Goal: Task Accomplishment & Management: Complete application form

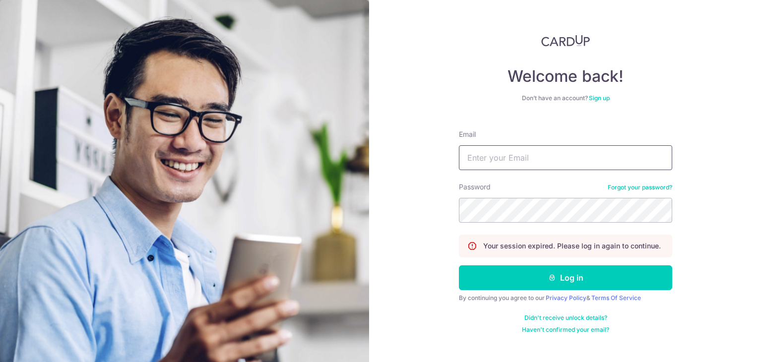
click at [539, 155] on input "Email" at bounding box center [565, 157] width 213 height 25
type input "[EMAIL_ADDRESS][DOMAIN_NAME]"
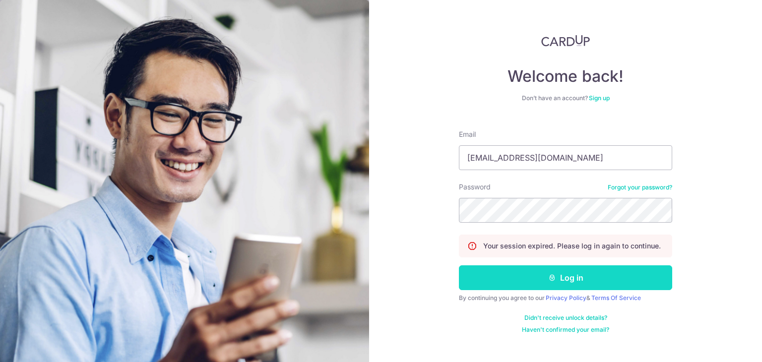
click at [534, 282] on button "Log in" at bounding box center [565, 277] width 213 height 25
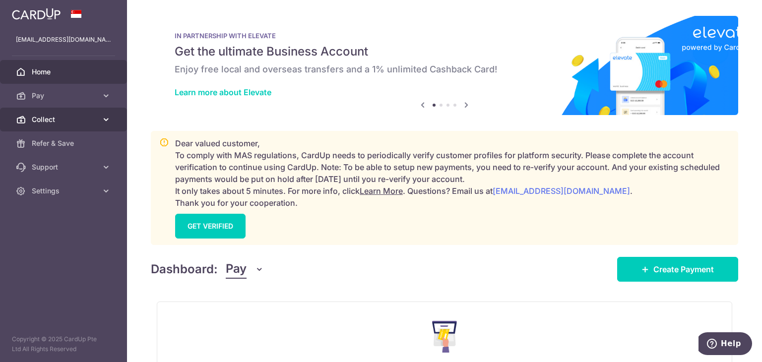
click at [48, 116] on span "Collect" at bounding box center [64, 120] width 65 height 10
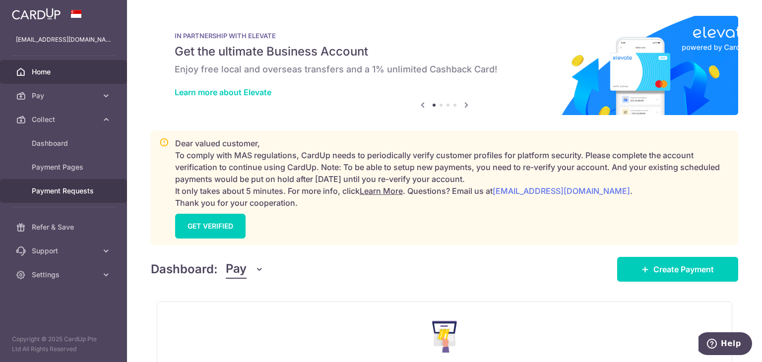
click at [47, 195] on span "Payment Requests" at bounding box center [64, 191] width 65 height 10
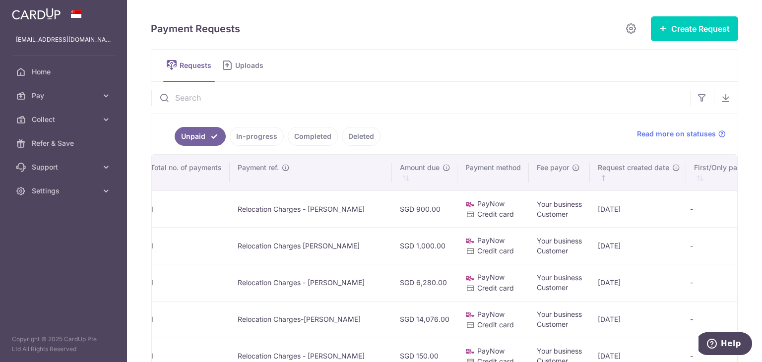
scroll to position [0, 502]
click at [691, 29] on button "Create Request" at bounding box center [694, 28] width 87 height 25
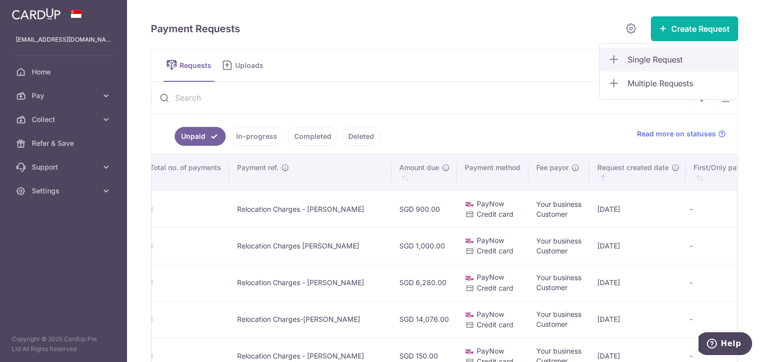
click at [650, 59] on span "Single Request" at bounding box center [678, 60] width 102 height 12
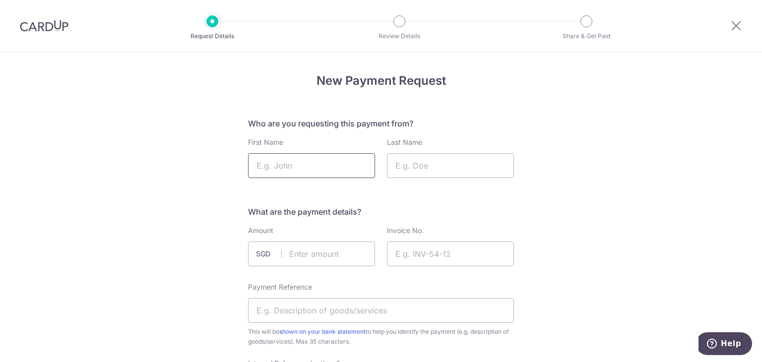
click at [314, 172] on input "First Name" at bounding box center [311, 165] width 127 height 25
click at [428, 166] on input "Last Name" at bounding box center [450, 165] width 127 height 25
click at [317, 169] on input "First Name" at bounding box center [311, 165] width 127 height 25
type input "Ram"
type input "Kumar"
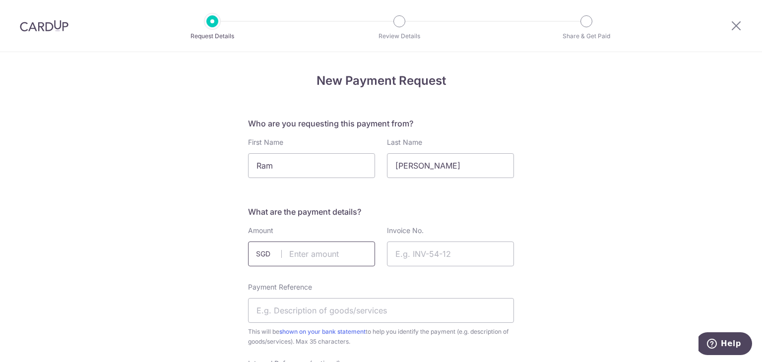
click at [291, 256] on input "text" at bounding box center [311, 254] width 127 height 25
type input "840.00"
paste input "APAC2025-26/0335"
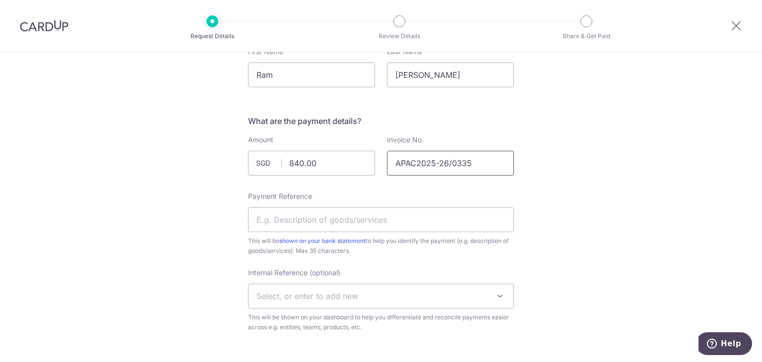
scroll to position [99, 0]
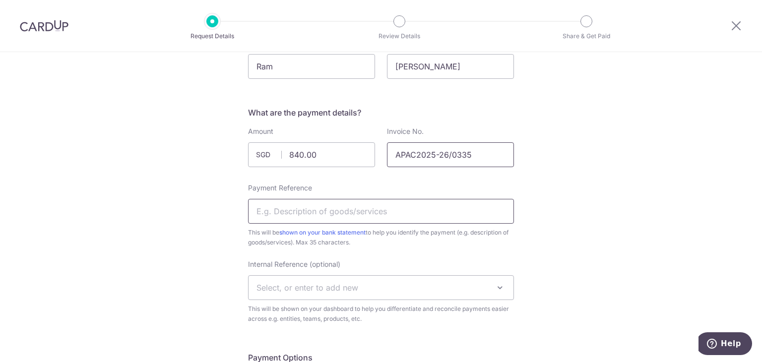
type input "APAC2025-26/0335"
click at [362, 213] on input "Payment Reference" at bounding box center [381, 211] width 266 height 25
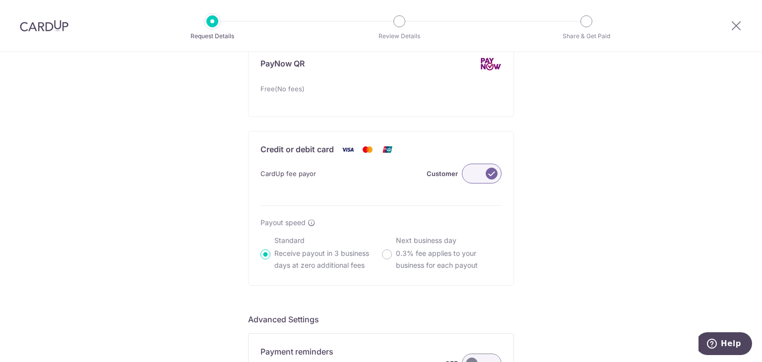
scroll to position [757, 0]
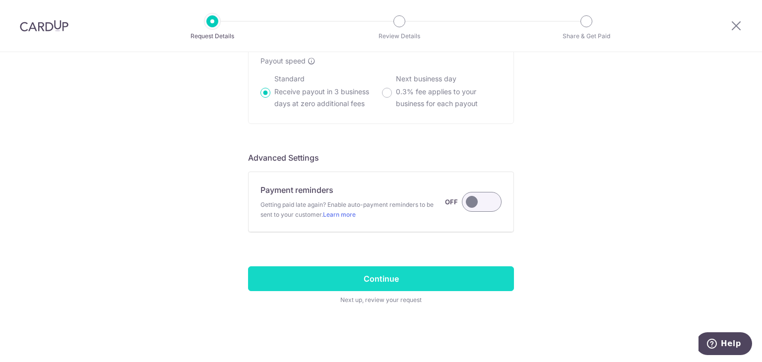
type input "Relocation [PERSON_NAME]"
click at [368, 282] on input "Continue" at bounding box center [381, 278] width 266 height 25
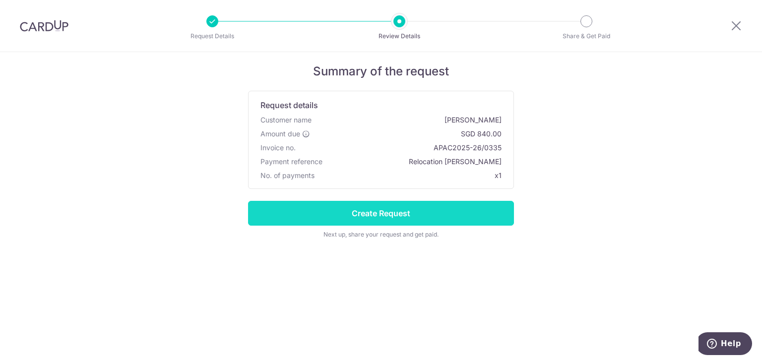
click at [335, 217] on input "Create Request" at bounding box center [381, 213] width 266 height 25
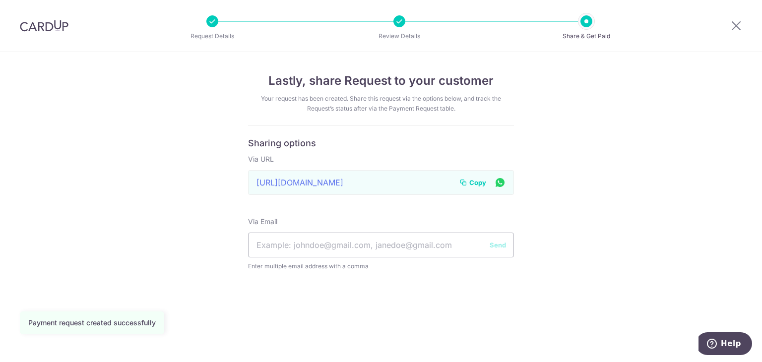
click at [476, 184] on span "Copy" at bounding box center [477, 183] width 17 height 10
click at [325, 252] on input "text" at bounding box center [381, 245] width 266 height 25
paste input "[EMAIL_ADDRESS][DOMAIN_NAME]"
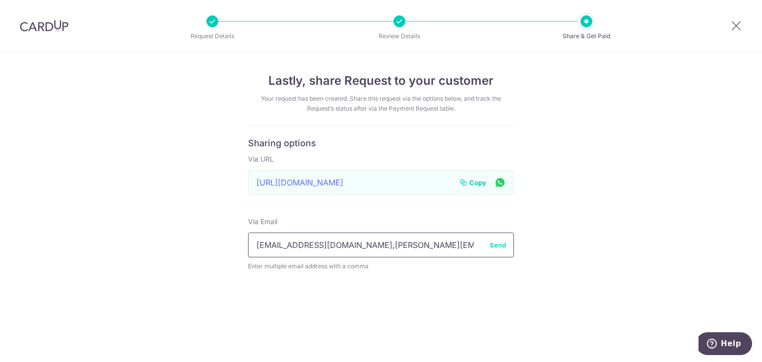
type input "[EMAIL_ADDRESS][DOMAIN_NAME],[PERSON_NAME][EMAIL_ADDRESS][DOMAIN_NAME]"
click at [499, 244] on button "Send" at bounding box center [498, 245] width 16 height 10
click at [482, 180] on span "Copy" at bounding box center [477, 183] width 17 height 10
click at [741, 20] on icon at bounding box center [736, 25] width 12 height 12
click at [736, 27] on icon at bounding box center [736, 25] width 12 height 12
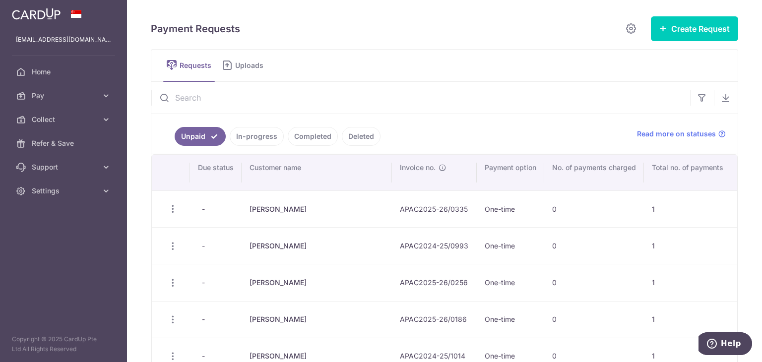
click at [261, 138] on link "In-progress" at bounding box center [257, 136] width 54 height 19
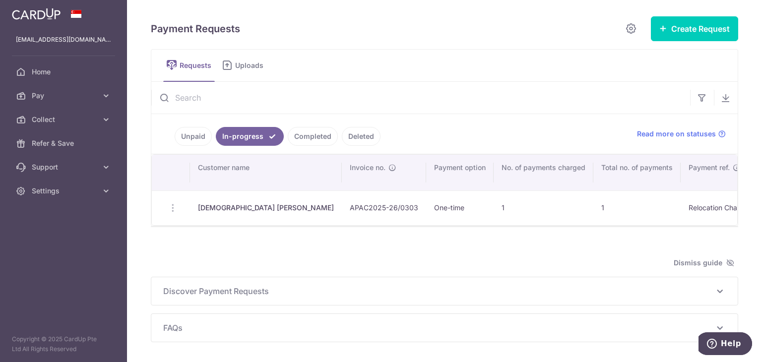
click at [194, 133] on link "Unpaid" at bounding box center [193, 136] width 37 height 19
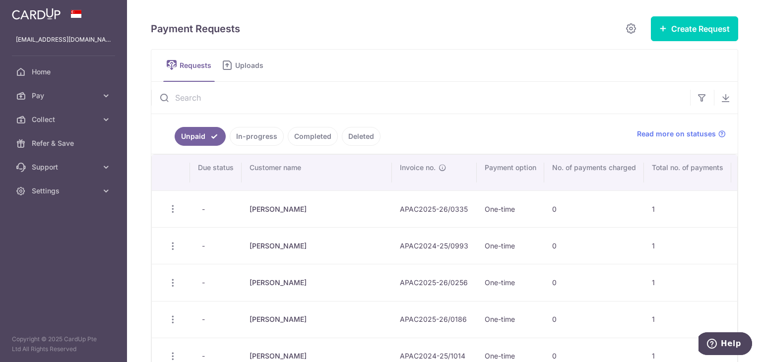
click at [244, 133] on link "In-progress" at bounding box center [257, 136] width 54 height 19
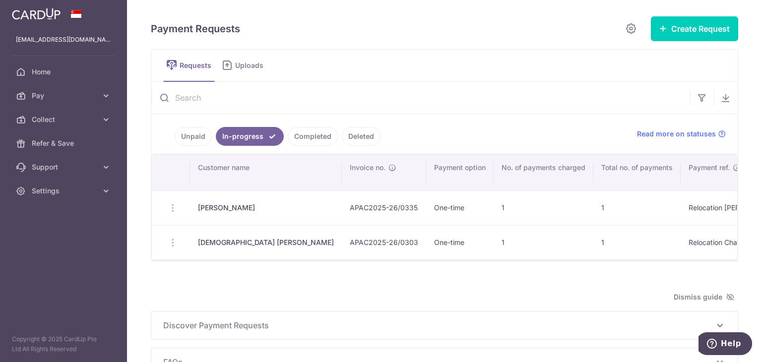
scroll to position [0, 508]
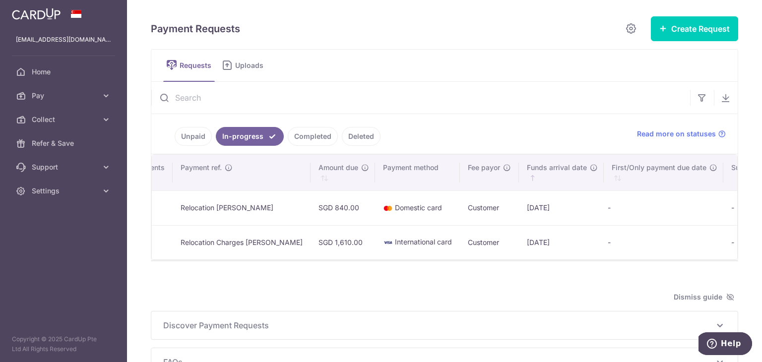
drag, startPoint x: 474, startPoint y: 211, endPoint x: 522, endPoint y: 208, distance: 48.2
click at [522, 208] on td "[DATE]" at bounding box center [561, 207] width 85 height 35
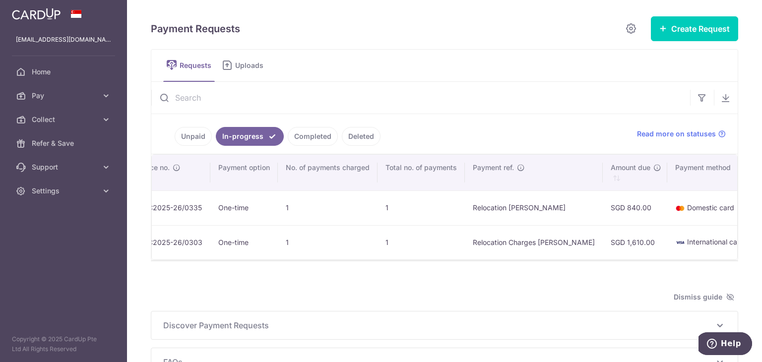
scroll to position [0, 200]
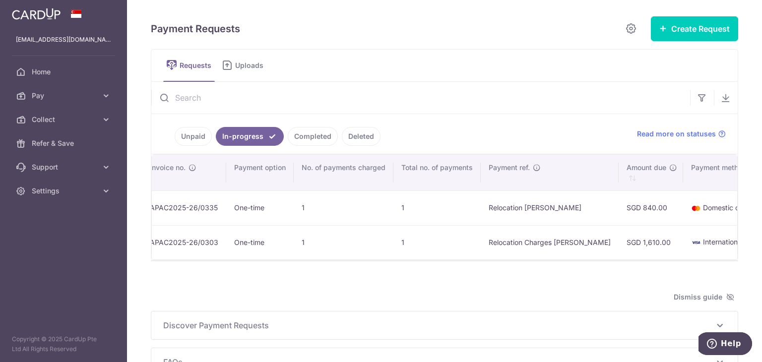
click at [182, 260] on div "Search: Customer name Invoice no. Payment option No. of payments charged Total …" at bounding box center [444, 207] width 586 height 106
click at [167, 264] on div at bounding box center [444, 266] width 587 height 10
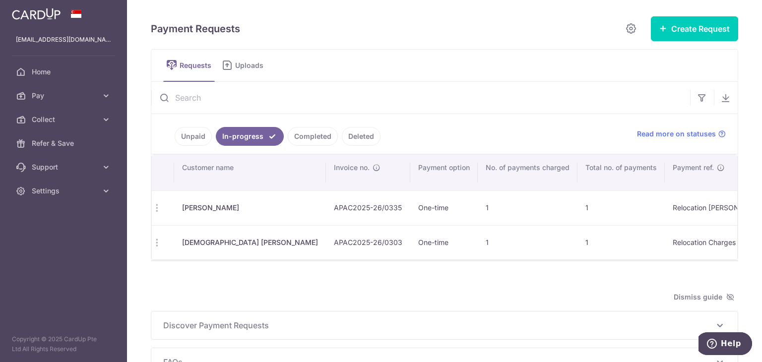
scroll to position [0, 0]
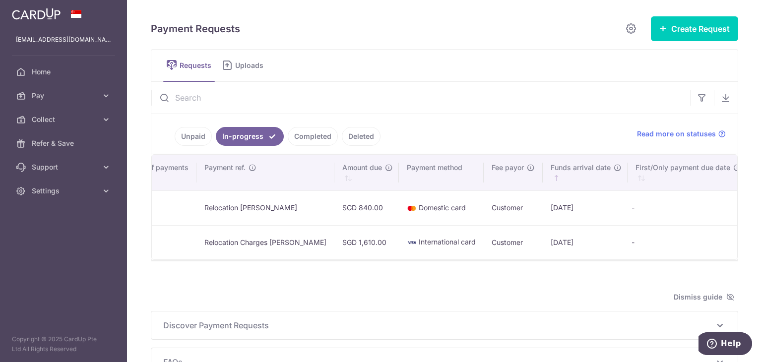
click at [716, 260] on div "Search: Customer name Invoice no. Payment option No. of payments charged Total …" at bounding box center [444, 207] width 586 height 106
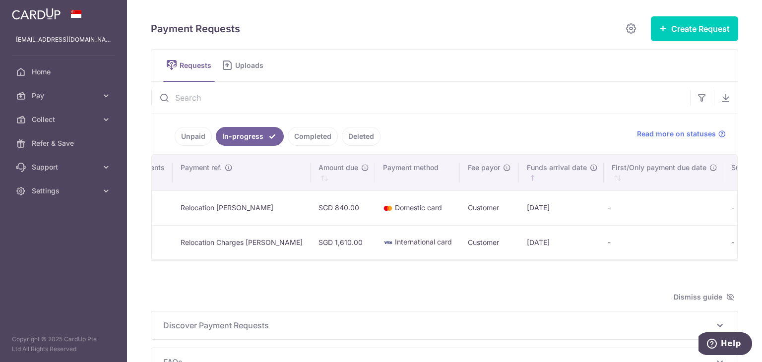
scroll to position [0, 614]
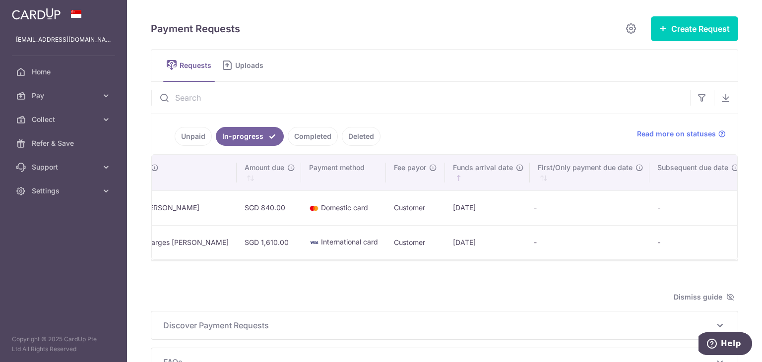
click at [716, 260] on div "Search: Customer name Invoice no. Payment option No. of payments charged Total …" at bounding box center [444, 207] width 586 height 106
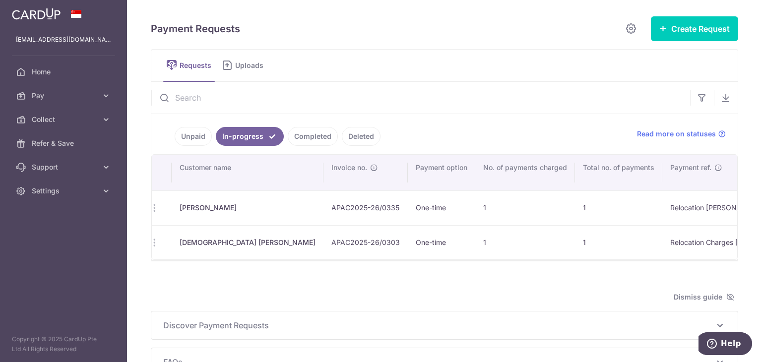
scroll to position [0, 0]
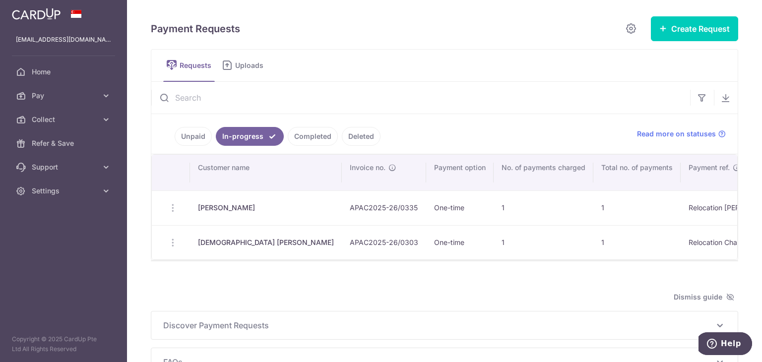
click at [199, 136] on link "Unpaid" at bounding box center [193, 136] width 37 height 19
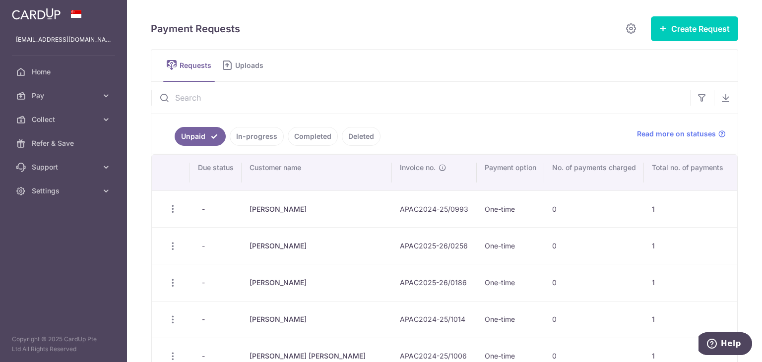
click at [323, 133] on link "Completed" at bounding box center [313, 136] width 50 height 19
